Goal: Task Accomplishment & Management: Use online tool/utility

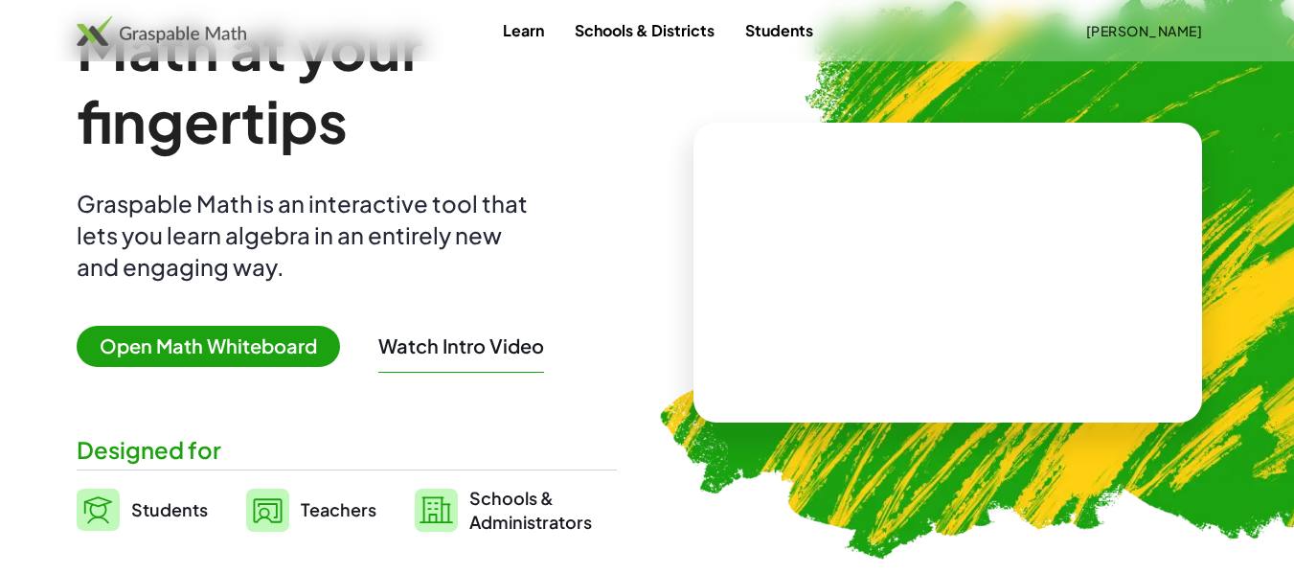
scroll to position [34, 0]
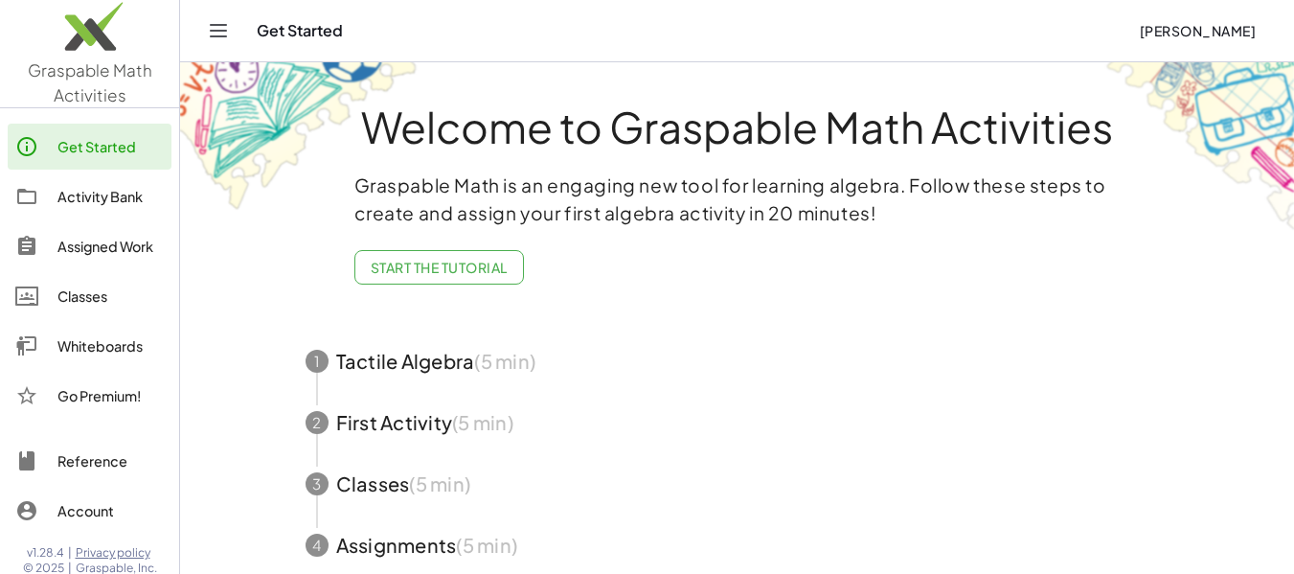
click at [122, 357] on link "Whiteboards" at bounding box center [90, 346] width 164 height 46
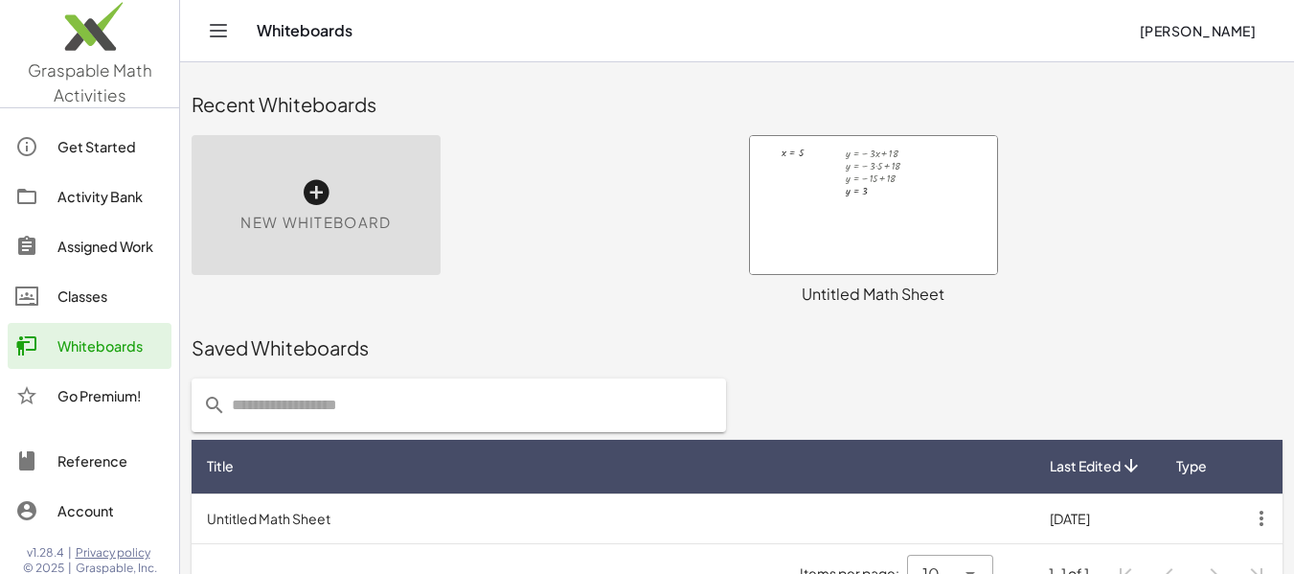
click at [316, 181] on icon at bounding box center [316, 192] width 31 height 31
